Goal: Find specific page/section: Find specific page/section

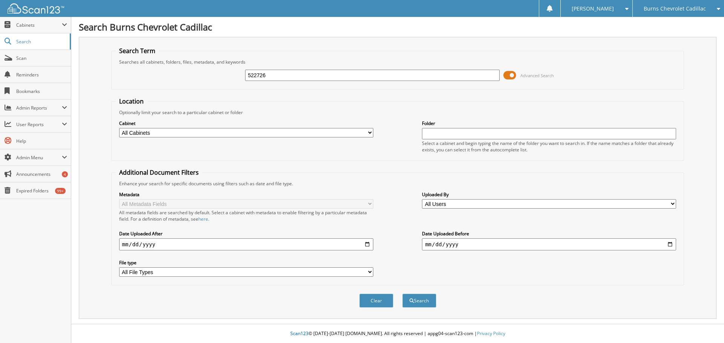
type input "522726"
click at [402, 294] on button "Search" at bounding box center [419, 301] width 34 height 14
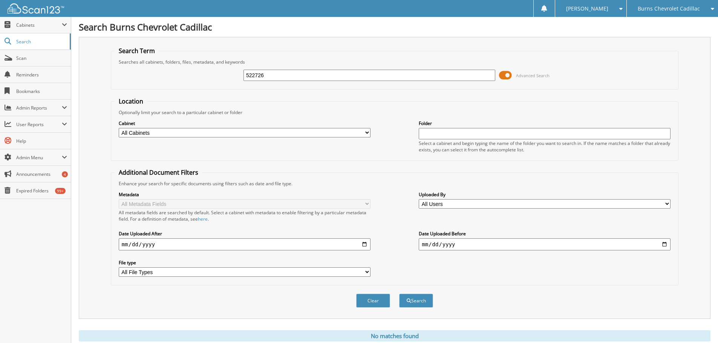
drag, startPoint x: 268, startPoint y: 77, endPoint x: 239, endPoint y: 78, distance: 29.4
click at [239, 78] on div "522726 Advanced Search" at bounding box center [394, 75] width 559 height 20
type input "522570"
click at [399, 294] on button "Search" at bounding box center [416, 301] width 34 height 14
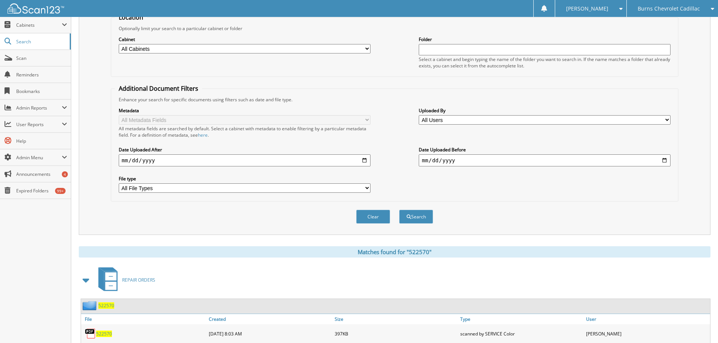
scroll to position [107, 0]
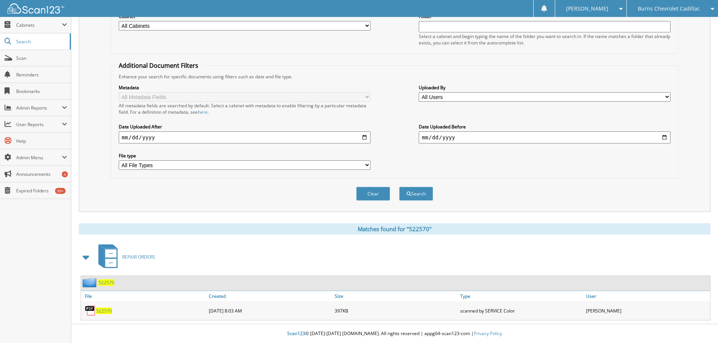
click at [101, 312] on span "522570" at bounding box center [104, 311] width 16 height 6
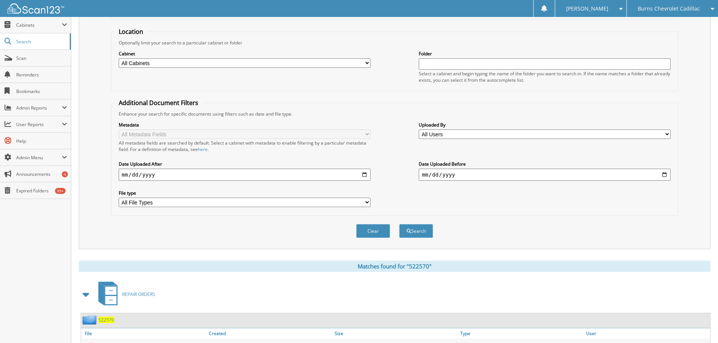
scroll to position [0, 0]
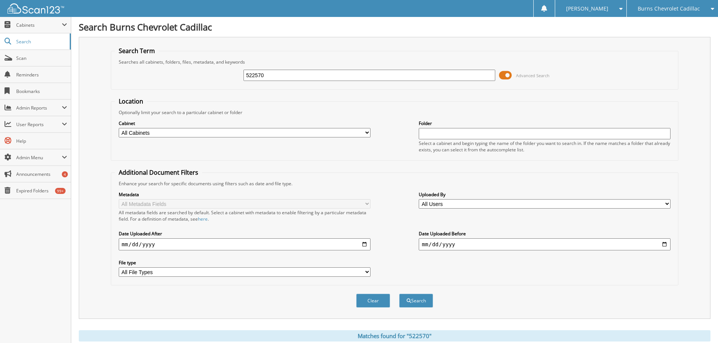
drag, startPoint x: 270, startPoint y: 75, endPoint x: 234, endPoint y: 80, distance: 36.4
click at [234, 80] on div "522570 Advanced Search" at bounding box center [394, 75] width 559 height 20
type input "520839"
click at [399, 294] on button "Search" at bounding box center [416, 301] width 34 height 14
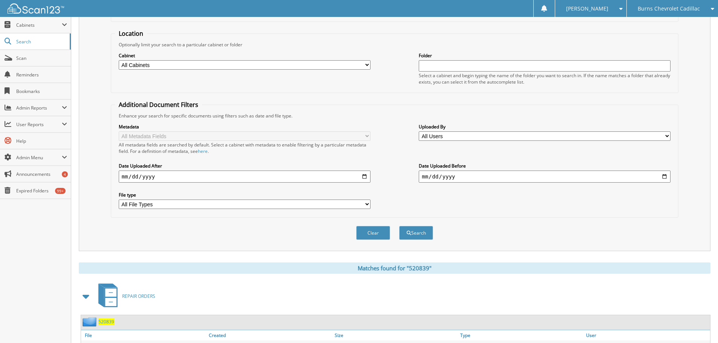
scroll to position [107, 0]
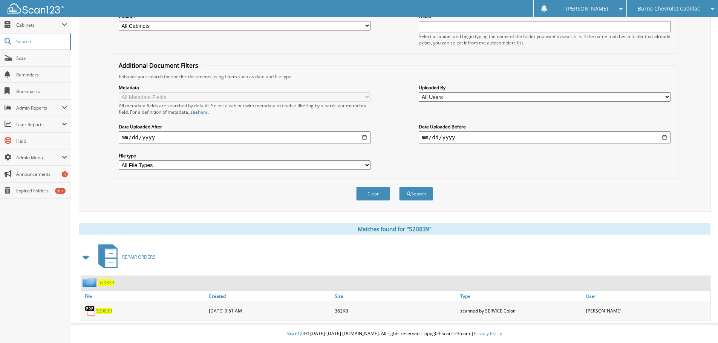
click at [106, 312] on span "520839" at bounding box center [104, 311] width 16 height 6
